Goal: Information Seeking & Learning: Find specific fact

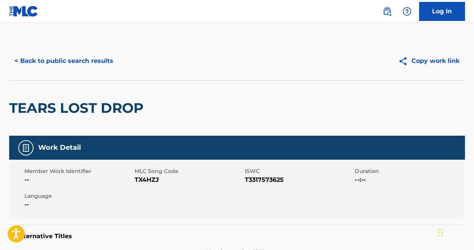
click at [74, 52] on button "< Back to public search results" at bounding box center [64, 61] width 110 height 19
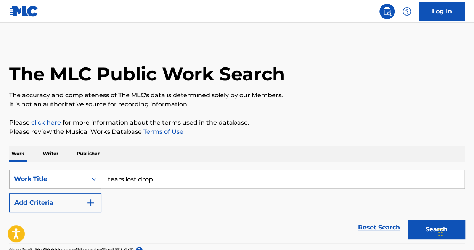
drag, startPoint x: 186, startPoint y: 180, endPoint x: 73, endPoint y: 176, distance: 113.0
click at [73, 176] on div "SearchWithCriteriad416b8c0-3f5c-4df2-8879-ecf651680d24 Work Title tears lost dr…" at bounding box center [237, 179] width 456 height 19
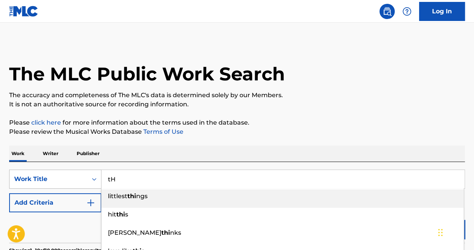
type input "t"
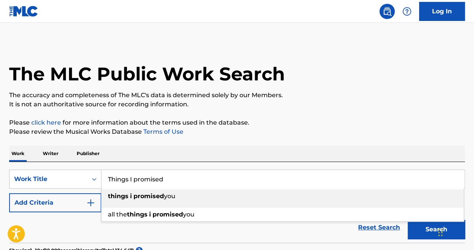
type input "Things I promised"
click at [104, 154] on div "Work Writer Publisher" at bounding box center [237, 154] width 456 height 16
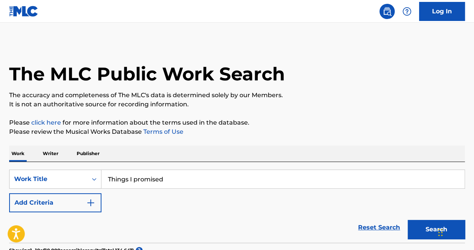
click at [427, 230] on button "Search" at bounding box center [436, 229] width 57 height 19
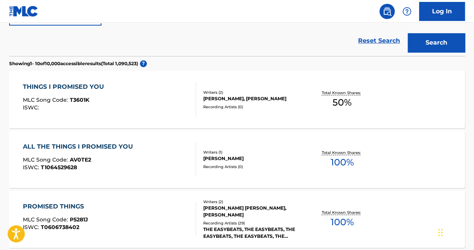
scroll to position [153, 0]
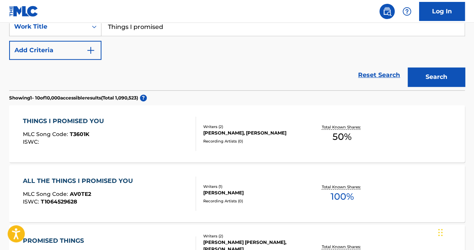
click at [59, 53] on button "Add Criteria" at bounding box center [55, 50] width 92 height 19
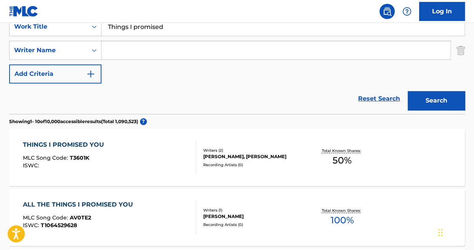
click at [139, 49] on input "Search Form" at bounding box center [276, 50] width 349 height 18
type input "N"
type input "[PERSON_NAME]"
click at [408, 91] on button "Search" at bounding box center [436, 100] width 57 height 19
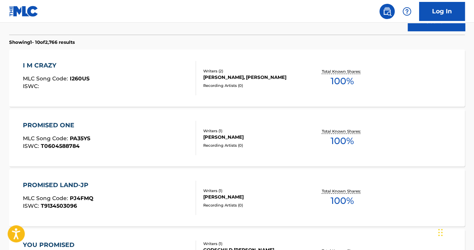
scroll to position [0, 0]
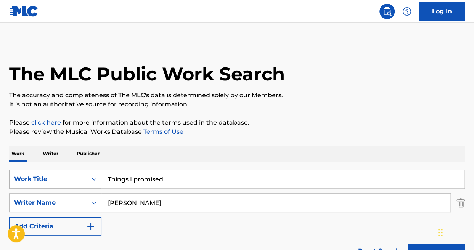
drag, startPoint x: 187, startPoint y: 180, endPoint x: 71, endPoint y: 188, distance: 116.7
click at [71, 188] on div "SearchWithCriteriad416b8c0-3f5c-4df2-8879-ecf651680d24 Work Title Things I prom…" at bounding box center [237, 179] width 456 height 19
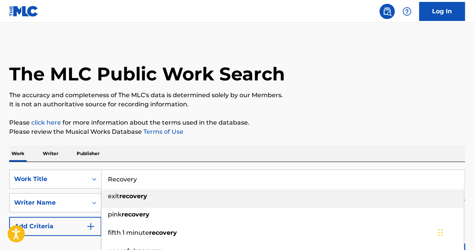
type input "Recovery"
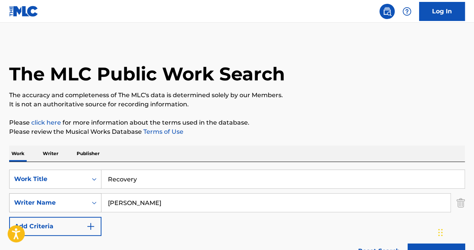
drag, startPoint x: 132, startPoint y: 201, endPoint x: 100, endPoint y: 202, distance: 31.7
click at [100, 202] on div "SearchWithCriteria7b52b1d0-4041-49b3-89e9-5b027b4b46a6 Writer Name [PERSON_NAME]" at bounding box center [237, 202] width 456 height 19
type input "slider"
click at [408, 244] on button "Search" at bounding box center [436, 253] width 57 height 19
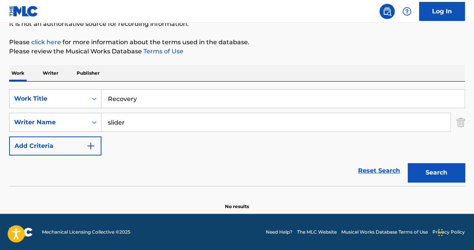
click at [426, 172] on button "Search" at bounding box center [436, 172] width 57 height 19
drag, startPoint x: 160, startPoint y: 96, endPoint x: 107, endPoint y: 96, distance: 52.7
click at [107, 96] on input "Recovery" at bounding box center [283, 99] width 363 height 18
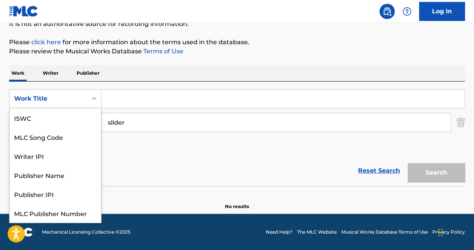
click at [72, 101] on div "Work Title" at bounding box center [48, 98] width 69 height 9
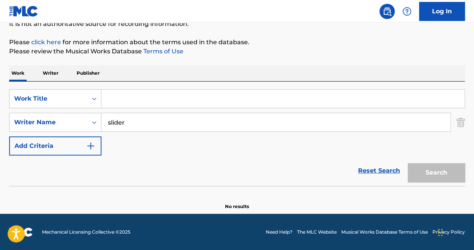
click at [175, 166] on div "Reset Search Search" at bounding box center [237, 171] width 456 height 31
click at [55, 71] on p "Writer" at bounding box center [50, 73] width 20 height 16
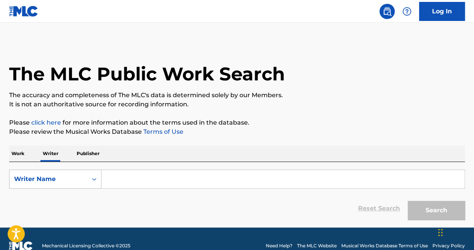
click at [69, 174] on div "Writer Name" at bounding box center [49, 179] width 78 height 15
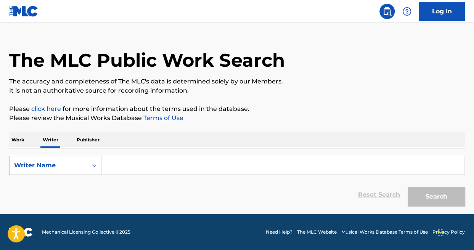
click at [156, 168] on input "Search Form" at bounding box center [283, 165] width 363 height 18
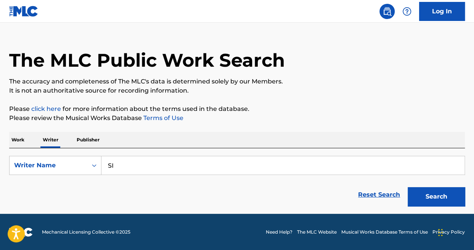
type input "S"
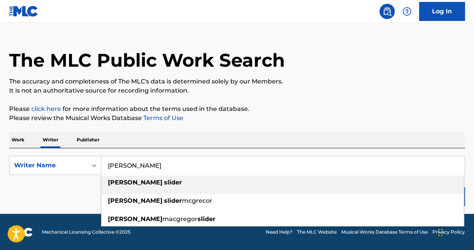
click at [140, 183] on div "[PERSON_NAME]" at bounding box center [283, 183] width 363 height 14
type input "[PERSON_NAME]"
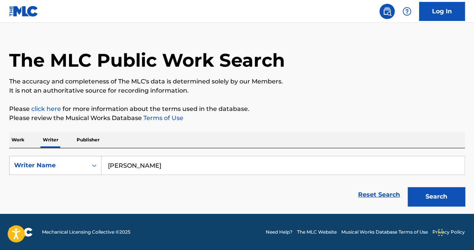
click at [417, 197] on button "Search" at bounding box center [436, 196] width 57 height 19
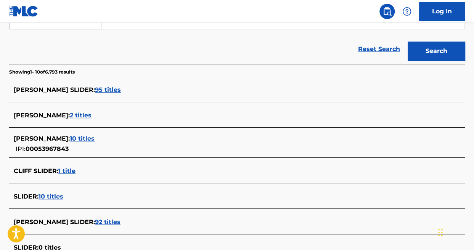
scroll to position [160, 0]
click at [64, 111] on div "[PERSON_NAME] : 2 titles" at bounding box center [227, 115] width 427 height 9
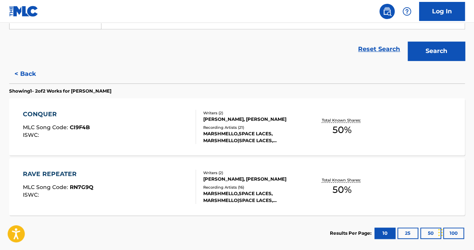
click at [94, 119] on div "CONQUER MLC Song Code : CI9F4B ISWC :" at bounding box center [109, 127] width 173 height 34
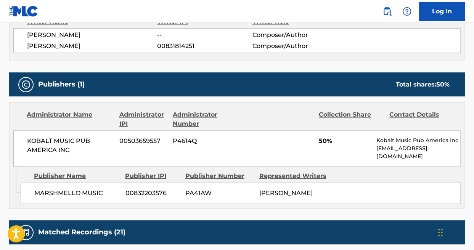
scroll to position [290, 0]
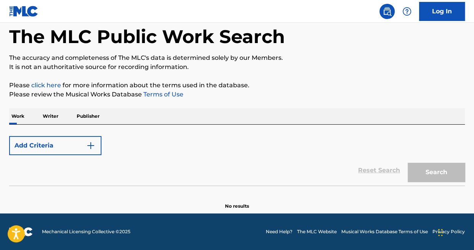
scroll to position [201, 0]
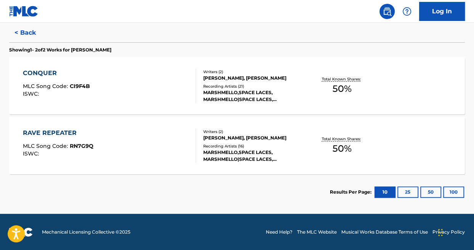
click at [147, 149] on div "RAVE REPEATER MLC Song Code : RN7G9Q ISWC :" at bounding box center [109, 146] width 173 height 34
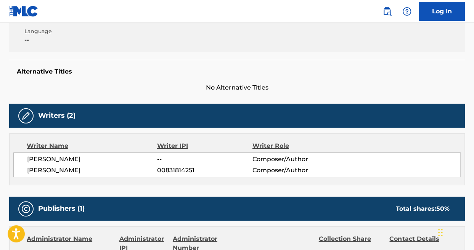
scroll to position [55, 0]
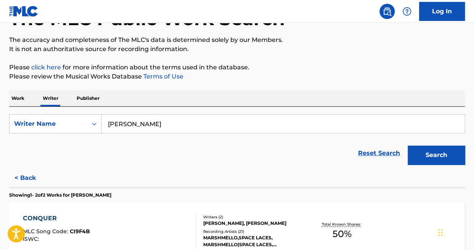
click at [134, 2] on nav "Log In" at bounding box center [237, 11] width 474 height 23
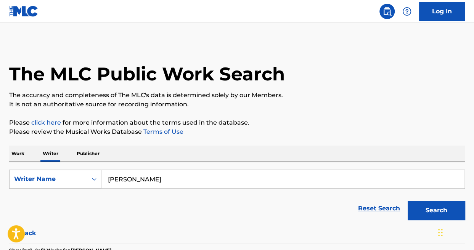
click at [82, 152] on p "Publisher" at bounding box center [87, 154] width 27 height 16
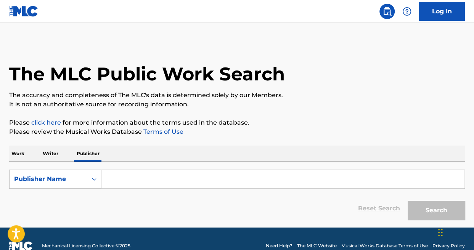
click at [52, 156] on p "Writer" at bounding box center [50, 154] width 20 height 16
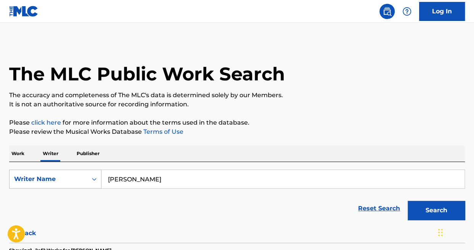
drag, startPoint x: 143, startPoint y: 178, endPoint x: 95, endPoint y: 179, distance: 48.9
click at [95, 179] on div "SearchWithCriteria86c2a39f-eddb-4ece-96e8-1ff58e6f964e Writer Name [PERSON_NAME]" at bounding box center [237, 179] width 456 height 19
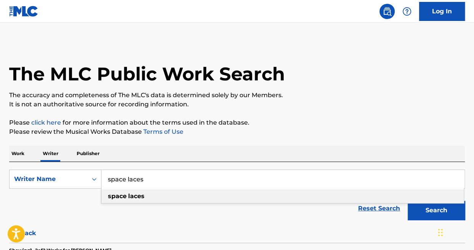
type input "space laces"
click at [151, 200] on div "space laces" at bounding box center [283, 197] width 363 height 14
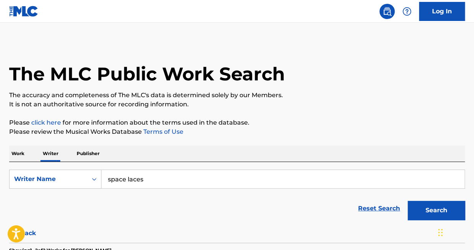
scroll to position [23, 0]
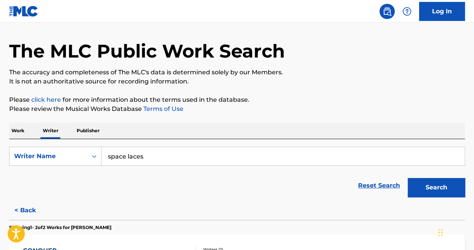
click at [419, 184] on button "Search" at bounding box center [436, 187] width 57 height 19
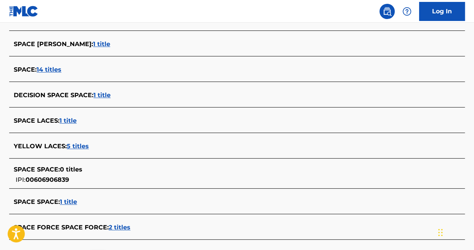
scroll to position [256, 0]
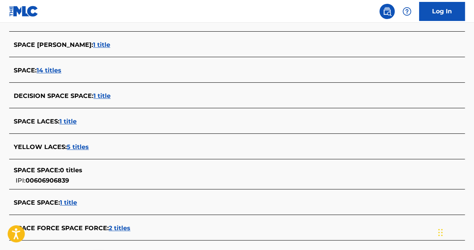
click at [70, 121] on span "1 title" at bounding box center [68, 121] width 17 height 7
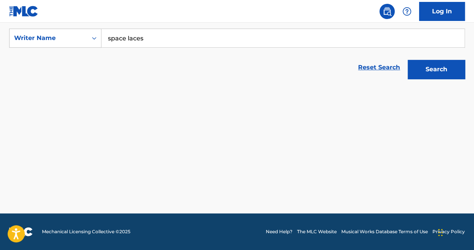
scroll to position [141, 0]
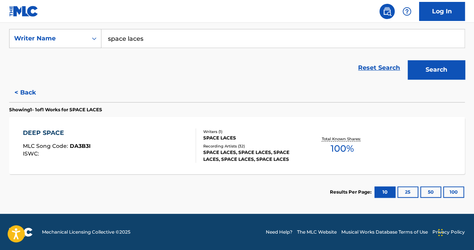
click at [133, 160] on div "DEEP SPACE MLC Song Code : DA3B3I ISWC :" at bounding box center [109, 146] width 173 height 34
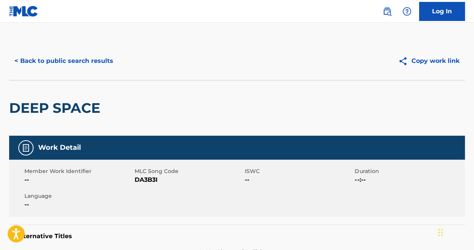
click at [79, 59] on button "< Back to public search results" at bounding box center [64, 61] width 110 height 19
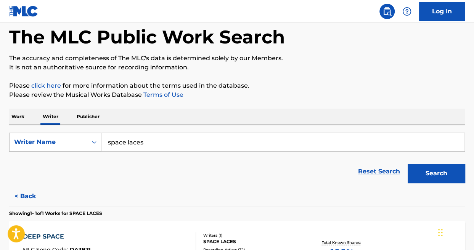
click at [16, 120] on p "Work" at bounding box center [18, 117] width 18 height 16
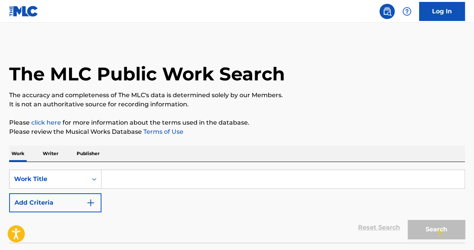
click at [142, 183] on input "Search Form" at bounding box center [283, 179] width 363 height 18
type input "a"
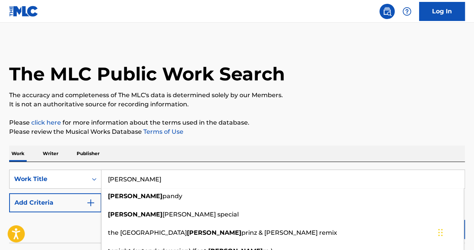
type input "[PERSON_NAME]"
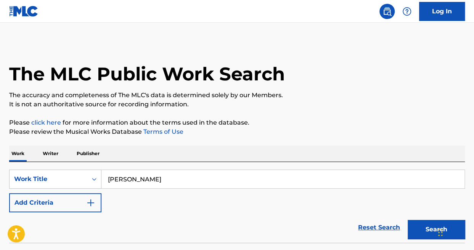
click at [87, 201] on img "Search Form" at bounding box center [90, 202] width 9 height 9
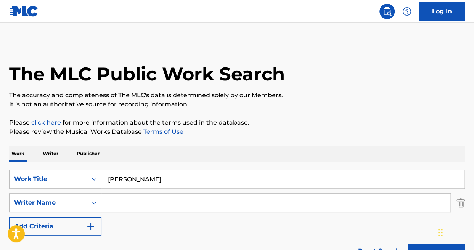
click at [184, 195] on input "Search Form" at bounding box center [276, 203] width 349 height 18
type input "[PERSON_NAME]"
click at [408, 244] on button "Search" at bounding box center [436, 253] width 57 height 19
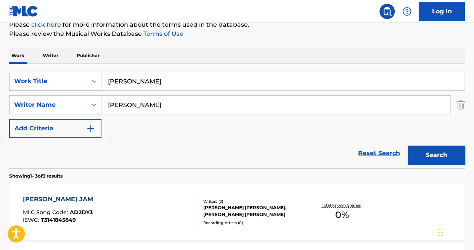
scroll to position [92, 0]
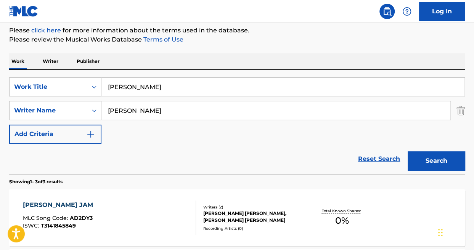
click at [55, 63] on p "Writer" at bounding box center [50, 61] width 20 height 16
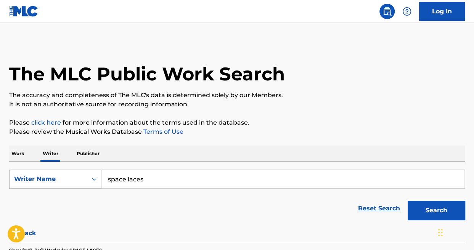
drag, startPoint x: 164, startPoint y: 180, endPoint x: 68, endPoint y: 185, distance: 95.9
click at [68, 185] on div "SearchWithCriteria86c2a39f-eddb-4ece-96e8-1ff58e6f964e Writer Name space laces" at bounding box center [237, 179] width 456 height 19
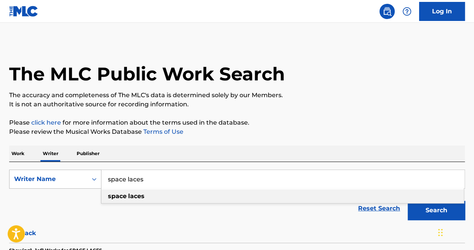
paste input "[PERSON_NAME]"
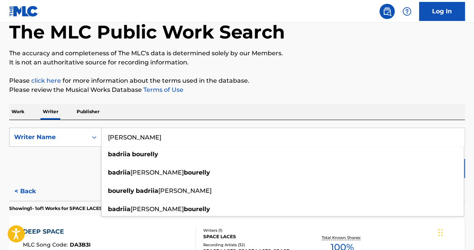
scroll to position [39, 0]
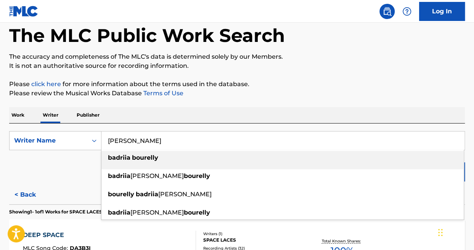
click at [302, 162] on div "[PERSON_NAME]" at bounding box center [283, 158] width 363 height 14
type input "[PERSON_NAME]"
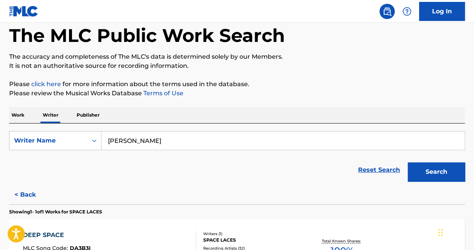
click at [438, 173] on button "Search" at bounding box center [436, 172] width 57 height 19
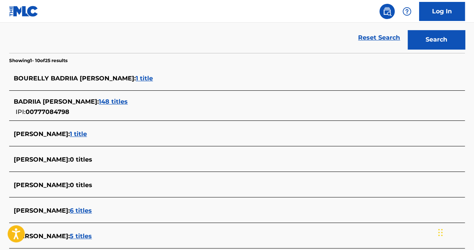
scroll to position [183, 0]
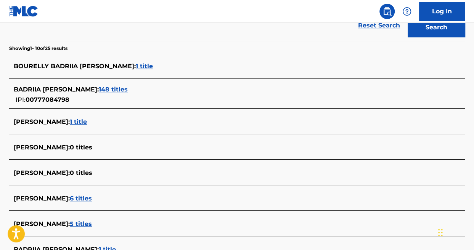
click at [109, 87] on span "148 titles" at bounding box center [113, 89] width 29 height 7
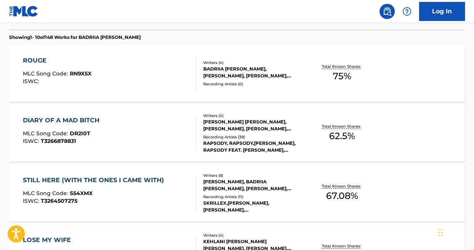
scroll to position [214, 0]
click at [127, 67] on div "ROUGE MLC Song Code : RN9X5X ISWC :" at bounding box center [109, 73] width 173 height 34
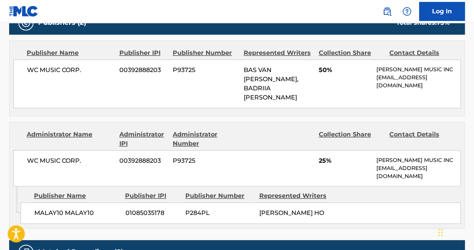
scroll to position [372, 0]
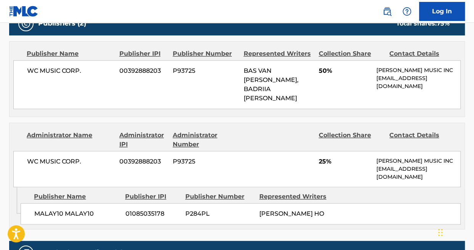
click at [91, 151] on div "WC MUSIC CORP. 00392888203 P93725 25% [PERSON_NAME] MUSIC INC [EMAIL_ADDRESS][D…" at bounding box center [237, 169] width 448 height 36
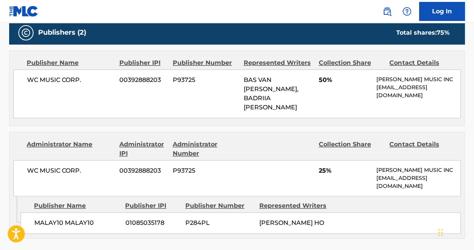
scroll to position [359, 0]
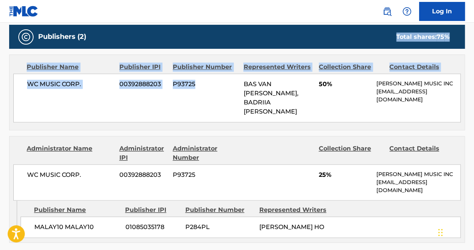
drag, startPoint x: 218, startPoint y: 35, endPoint x: 227, endPoint y: 77, distance: 43.3
click at [227, 77] on div "Publishers (2) Total shares: 75 % Publisher Name Publisher IPI Publisher Number…" at bounding box center [237, 134] width 456 height 218
click at [226, 90] on div "WC MUSIC CORP. 00392888203 P93725 BAS VAN DAALEN, BADRIIA [PERSON_NAME] 50% [PE…" at bounding box center [237, 98] width 448 height 49
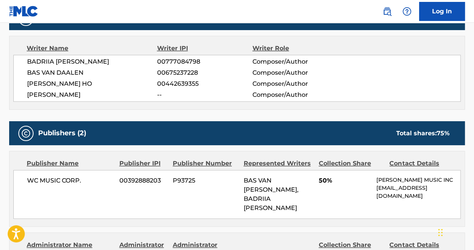
scroll to position [263, 0]
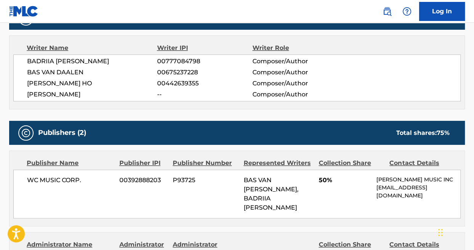
click at [63, 117] on div "Work Detail Member Work Identifier -- MLC Song Code RN9X5X ISWC -- Duration --:…" at bounding box center [237, 136] width 456 height 526
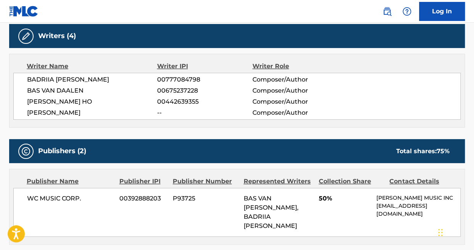
scroll to position [0, 0]
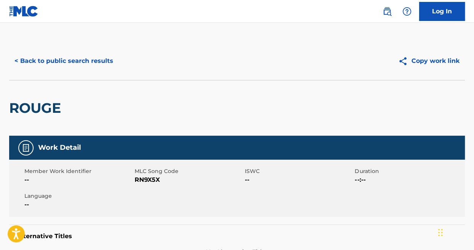
click at [43, 59] on button "< Back to public search results" at bounding box center [64, 61] width 110 height 19
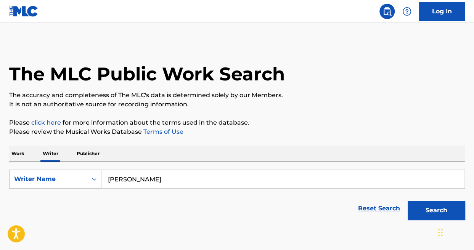
scroll to position [37, 0]
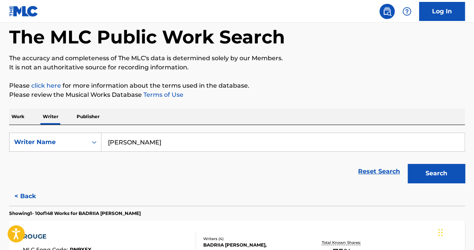
click at [17, 114] on p "Work" at bounding box center [18, 117] width 18 height 16
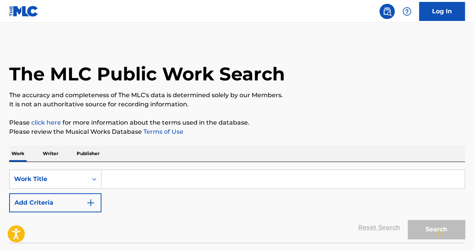
click at [135, 178] on input "Search Form" at bounding box center [283, 179] width 363 height 18
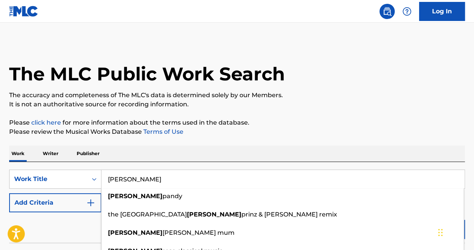
type input "[PERSON_NAME]"
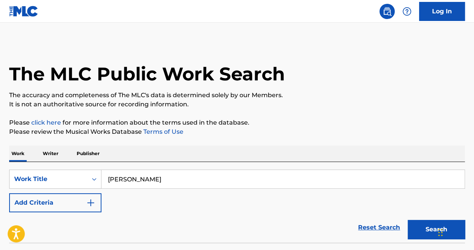
click at [78, 208] on button "Add Criteria" at bounding box center [55, 202] width 92 height 19
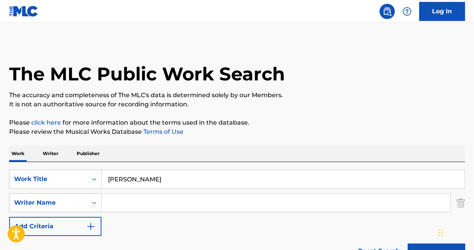
click at [140, 205] on input "Search Form" at bounding box center [276, 203] width 349 height 18
type input "b"
type input "[PERSON_NAME]"
click at [408, 244] on button "Search" at bounding box center [436, 253] width 57 height 19
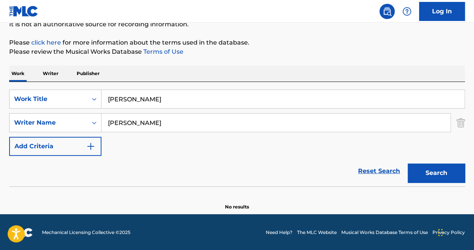
scroll to position [81, 0]
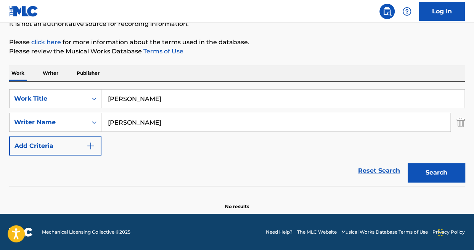
click at [448, 170] on button "Search" at bounding box center [436, 172] width 57 height 19
drag, startPoint x: 145, startPoint y: 97, endPoint x: 74, endPoint y: 85, distance: 72.8
click at [74, 85] on div "SearchWithCriteriad44b841e-abc6-42b7-a6a7-824b9c9aaa6b Work Title [PERSON_NAME]…" at bounding box center [237, 134] width 456 height 105
click at [47, 68] on p "Writer" at bounding box center [50, 73] width 20 height 16
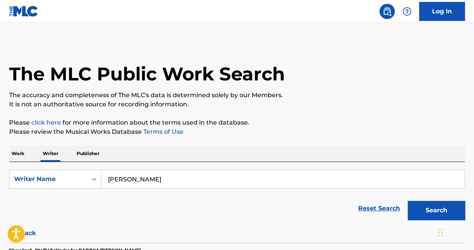
drag, startPoint x: 169, startPoint y: 183, endPoint x: 34, endPoint y: 167, distance: 136.4
click at [34, 167] on div "SearchWithCriteria86c2a39f-eddb-4ece-96e8-1ff58e6f964e Writer Name [PERSON_NAME…" at bounding box center [237, 193] width 456 height 62
type input "[PERSON_NAME]"
click at [433, 205] on button "Search" at bounding box center [436, 210] width 57 height 19
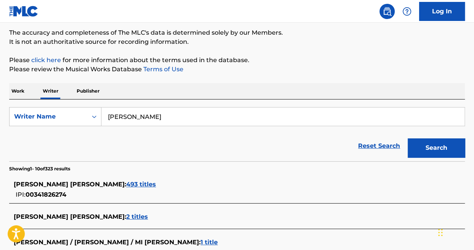
scroll to position [149, 0]
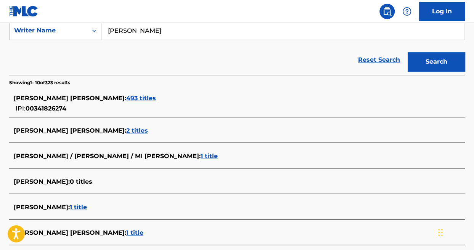
click at [134, 95] on span "493 titles" at bounding box center [141, 98] width 30 height 7
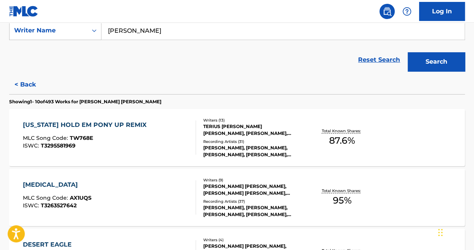
click at [131, 136] on div "MLC Song Code : TW768E" at bounding box center [86, 139] width 127 height 8
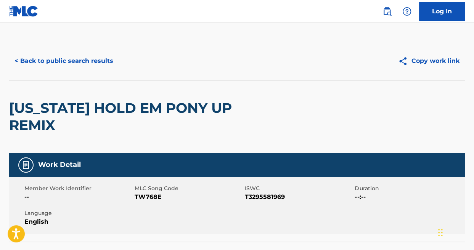
click at [126, 71] on div "< Back to public search results Copy work link" at bounding box center [237, 61] width 456 height 38
click at [58, 64] on button "< Back to public search results" at bounding box center [64, 61] width 110 height 19
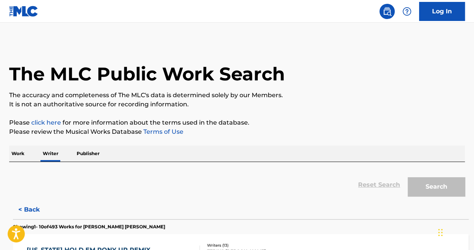
scroll to position [37, 0]
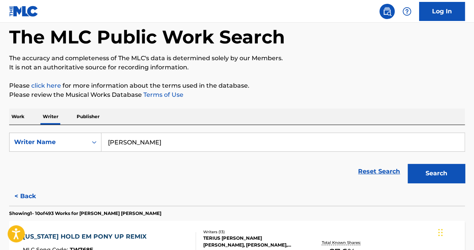
drag, startPoint x: 170, startPoint y: 143, endPoint x: 58, endPoint y: 131, distance: 112.9
click at [58, 131] on div "SearchWithCriteria86c2a39f-eddb-4ece-96e8-1ff58e6f964e Writer Name [PERSON_NAME…" at bounding box center [237, 156] width 456 height 62
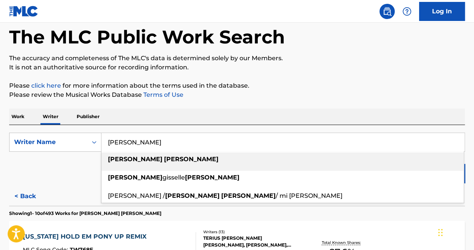
paste input "[PERSON_NAME]"
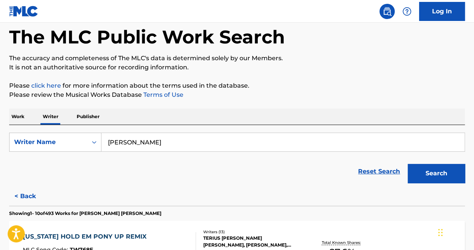
type input "[PERSON_NAME]"
click at [447, 181] on button "Search" at bounding box center [436, 173] width 57 height 19
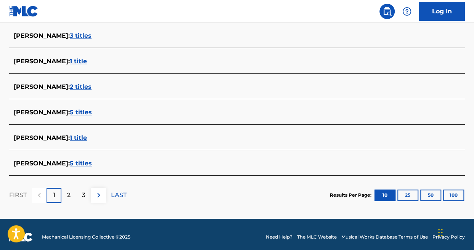
scroll to position [321, 0]
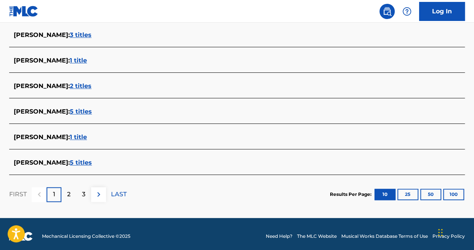
click at [84, 164] on span "5 titles" at bounding box center [81, 162] width 22 height 7
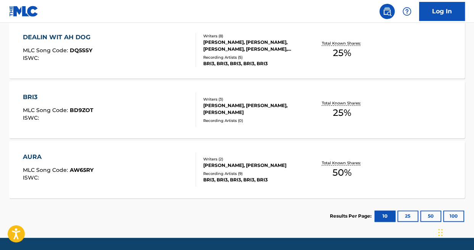
scroll to position [356, 0]
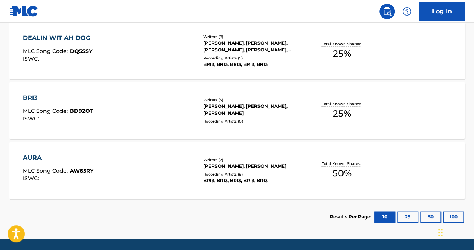
click at [146, 181] on div "AURA MLC Song Code : AW65RY ISWC :" at bounding box center [109, 170] width 173 height 34
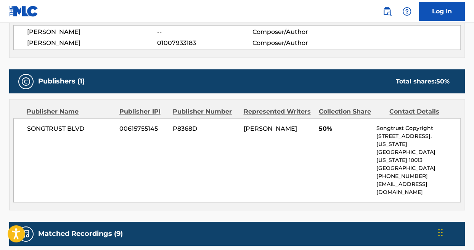
scroll to position [273, 0]
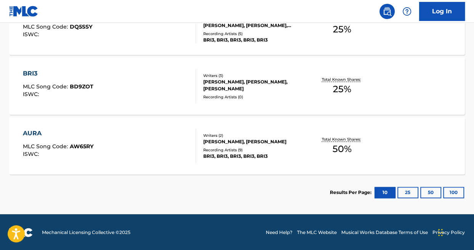
scroll to position [380, 0]
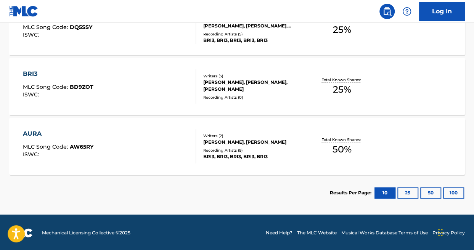
click at [90, 93] on div "ISWC :" at bounding box center [58, 95] width 71 height 6
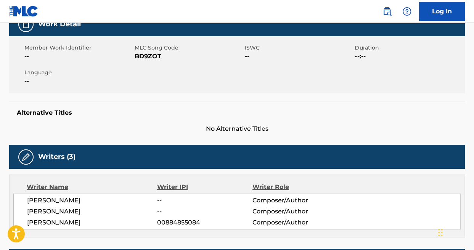
scroll to position [124, 0]
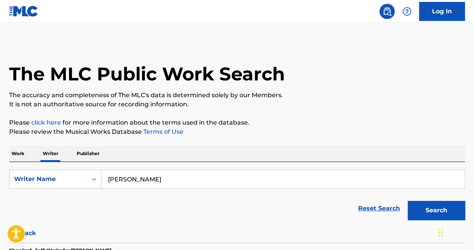
click at [26, 157] on p "Work" at bounding box center [18, 154] width 18 height 16
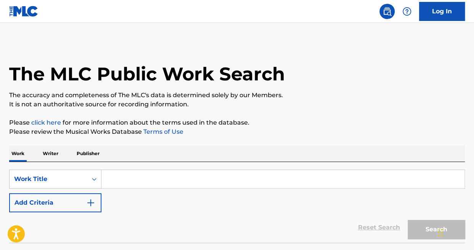
click at [143, 175] on input "Search Form" at bounding box center [283, 179] width 363 height 18
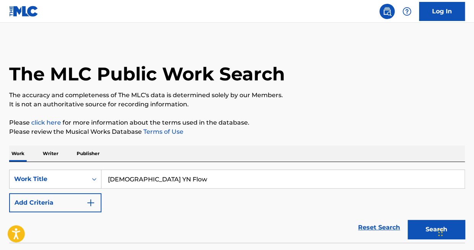
click at [408, 220] on button "Search" at bounding box center [436, 229] width 57 height 19
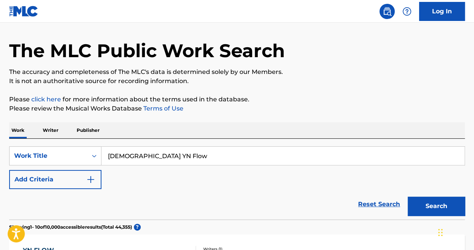
scroll to position [5, 0]
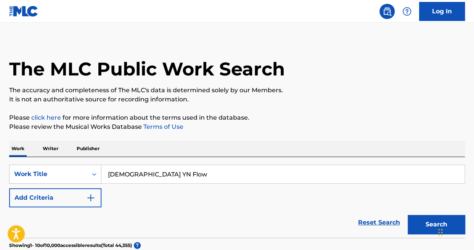
drag, startPoint x: 177, startPoint y: 175, endPoint x: 65, endPoint y: 163, distance: 112.8
click at [65, 163] on div "SearchWithCriteriad44b841e-abc6-42b7-a6a7-824b9c9aaa6b Work Title [DEMOGRAPHIC_…" at bounding box center [237, 197] width 456 height 81
type input "F"
drag, startPoint x: 242, startPoint y: 179, endPoint x: 64, endPoint y: 185, distance: 177.9
click at [64, 185] on div "SearchWithCriteriad44b841e-abc6-42b7-a6a7-824b9c9aaa6b Work Title 5 when you ge…" at bounding box center [237, 186] width 456 height 43
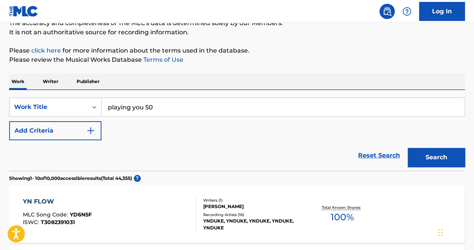
scroll to position [71, 0]
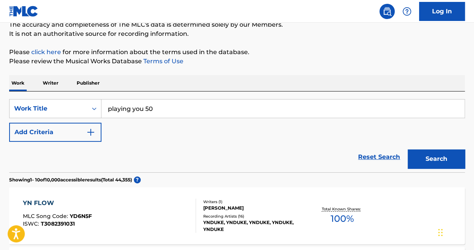
click at [442, 155] on button "Search" at bounding box center [436, 159] width 57 height 19
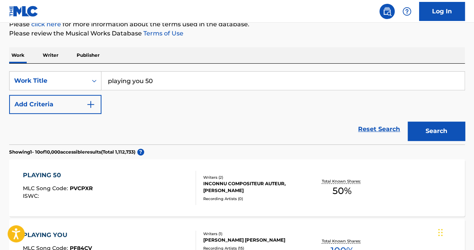
scroll to position [61, 0]
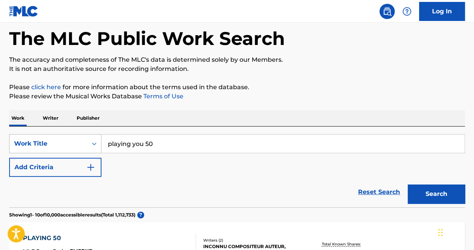
click at [48, 145] on div "Work Title" at bounding box center [55, 143] width 92 height 19
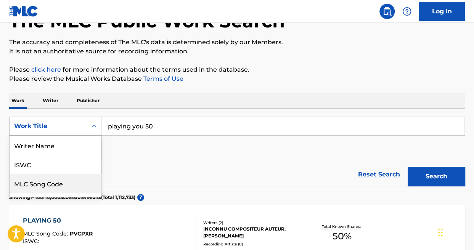
scroll to position [38, 0]
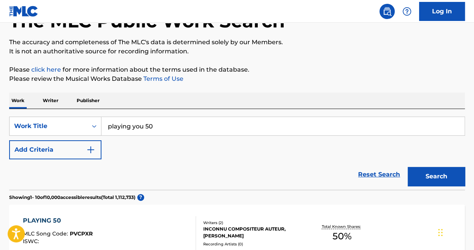
click at [53, 131] on div "Work Title" at bounding box center [49, 126] width 78 height 15
click at [152, 127] on input "playing you 50" at bounding box center [283, 126] width 363 height 18
drag, startPoint x: 157, startPoint y: 126, endPoint x: 87, endPoint y: 132, distance: 70.9
click at [87, 132] on div "SearchWithCriteriad44b841e-abc6-42b7-a6a7-824b9c9aaa6b Work Title playing you 50" at bounding box center [237, 126] width 456 height 19
paste input "A Gangster's Melody"
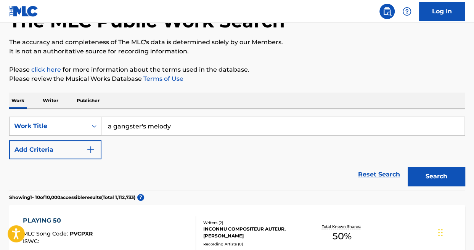
type input "a gangster's melody"
click at [425, 166] on div "Search" at bounding box center [434, 175] width 61 height 31
click at [426, 178] on button "Search" at bounding box center [436, 176] width 57 height 19
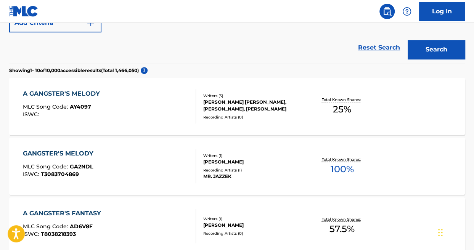
scroll to position [181, 0]
click at [126, 104] on div "A GANGSTER'S MELODY MLC Song Code : AY4097 ISWC :" at bounding box center [109, 106] width 173 height 34
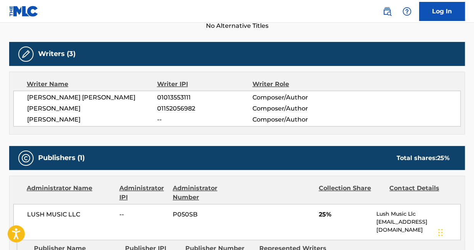
scroll to position [226, 0]
